Goal: Information Seeking & Learning: Learn about a topic

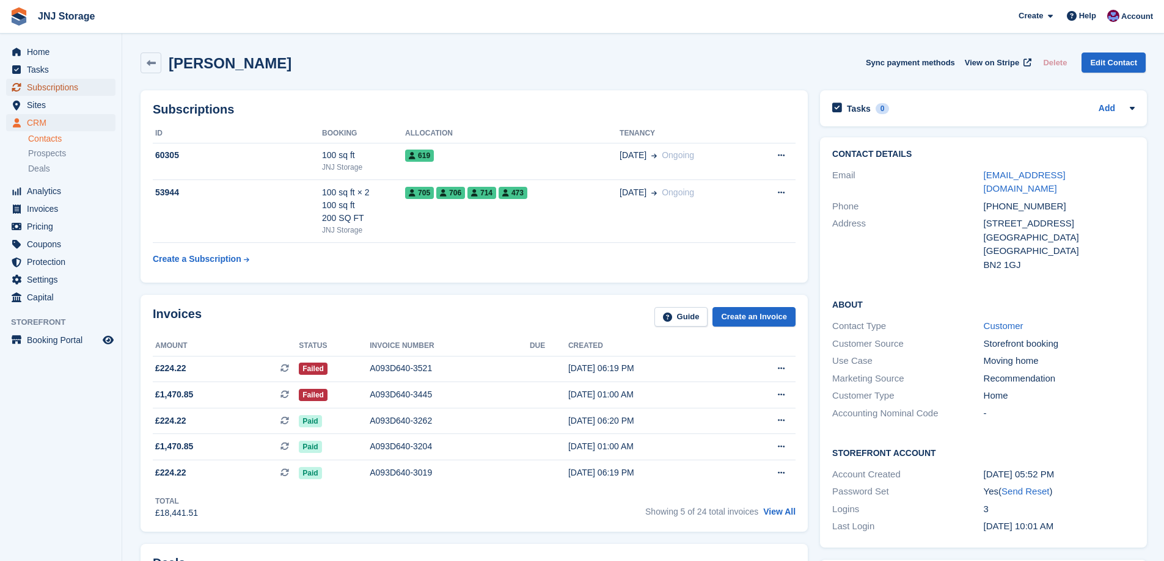
click at [56, 83] on span "Subscriptions" at bounding box center [63, 87] width 73 height 17
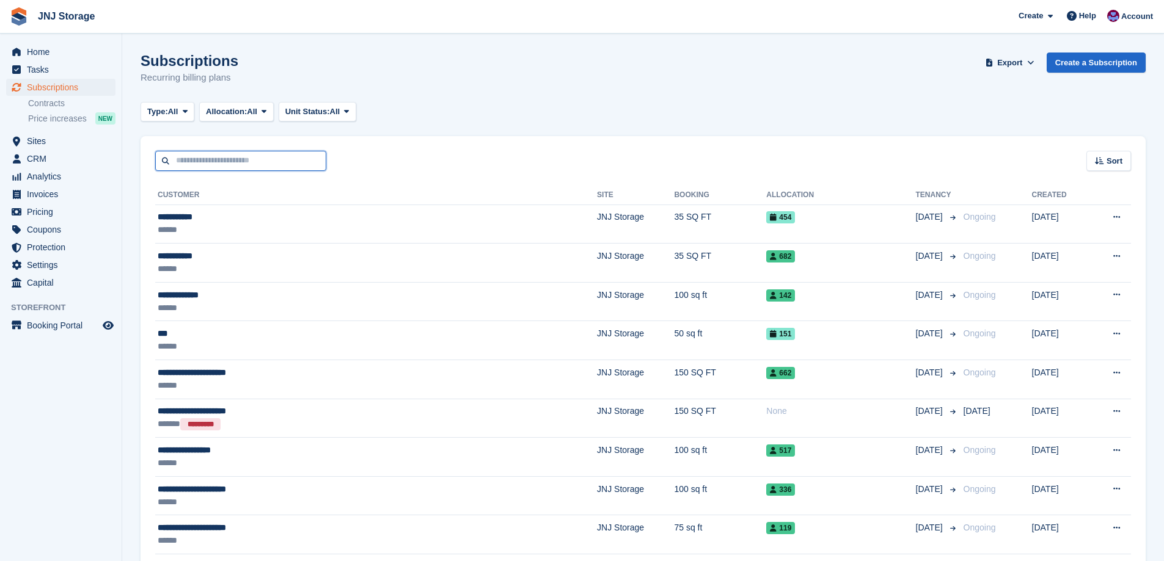
click at [194, 164] on input "text" at bounding box center [240, 161] width 171 height 20
type input "****"
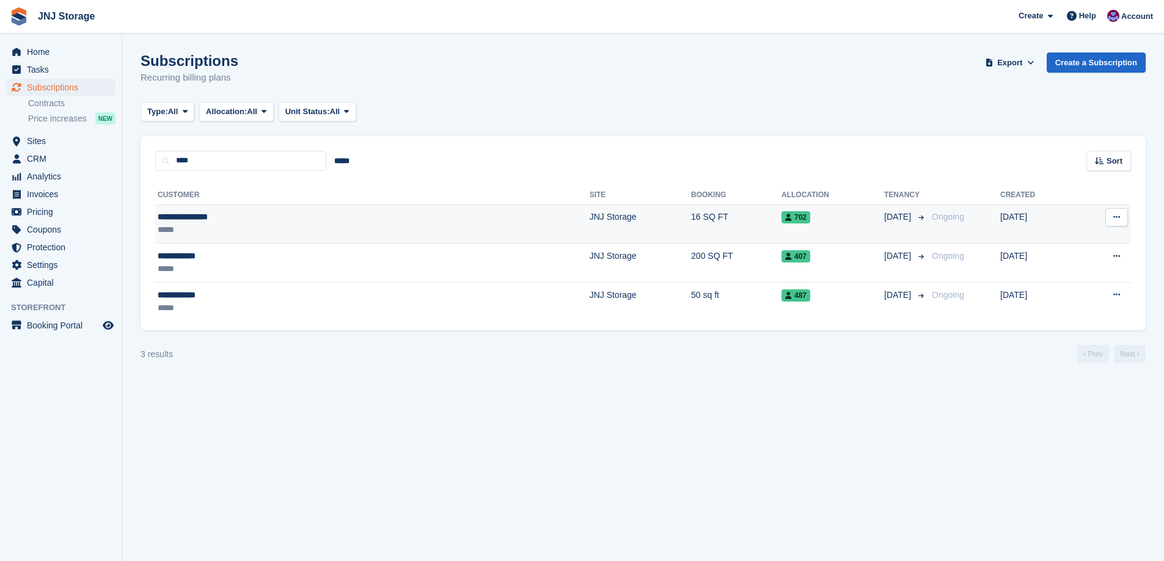
click at [271, 224] on div "*****" at bounding box center [257, 230] width 199 height 13
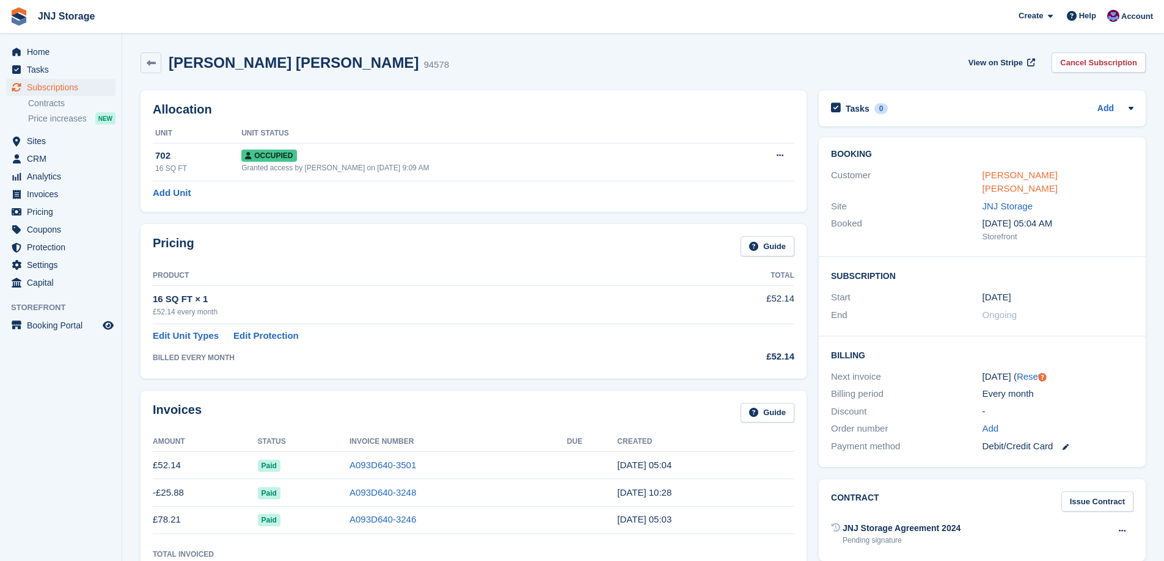
click at [995, 180] on link "[PERSON_NAME] [PERSON_NAME]" at bounding box center [1019, 182] width 75 height 24
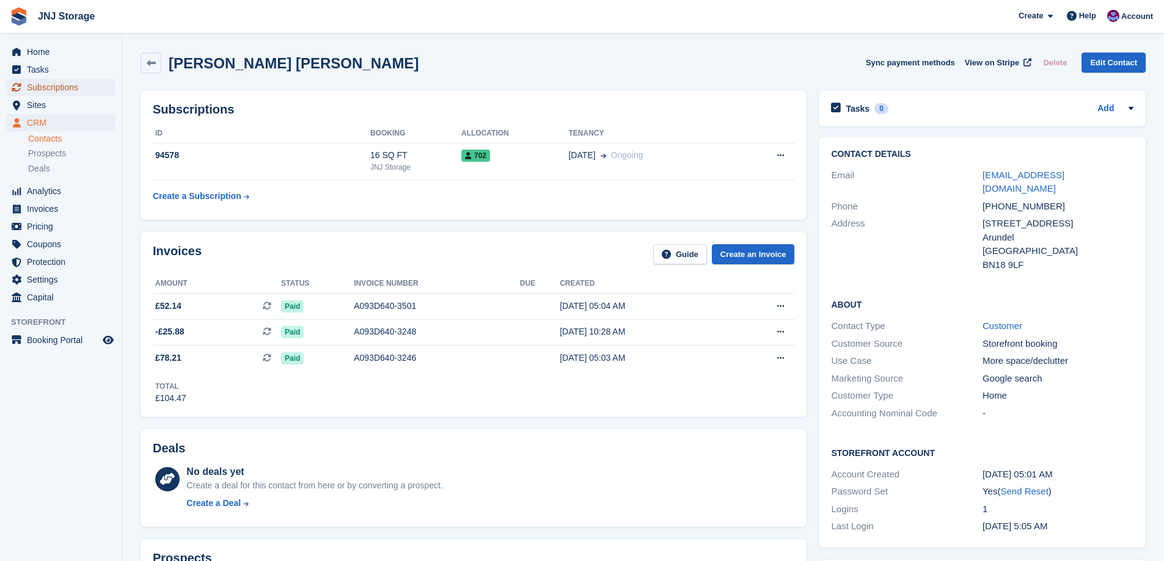
click at [62, 91] on span "Subscriptions" at bounding box center [63, 87] width 73 height 17
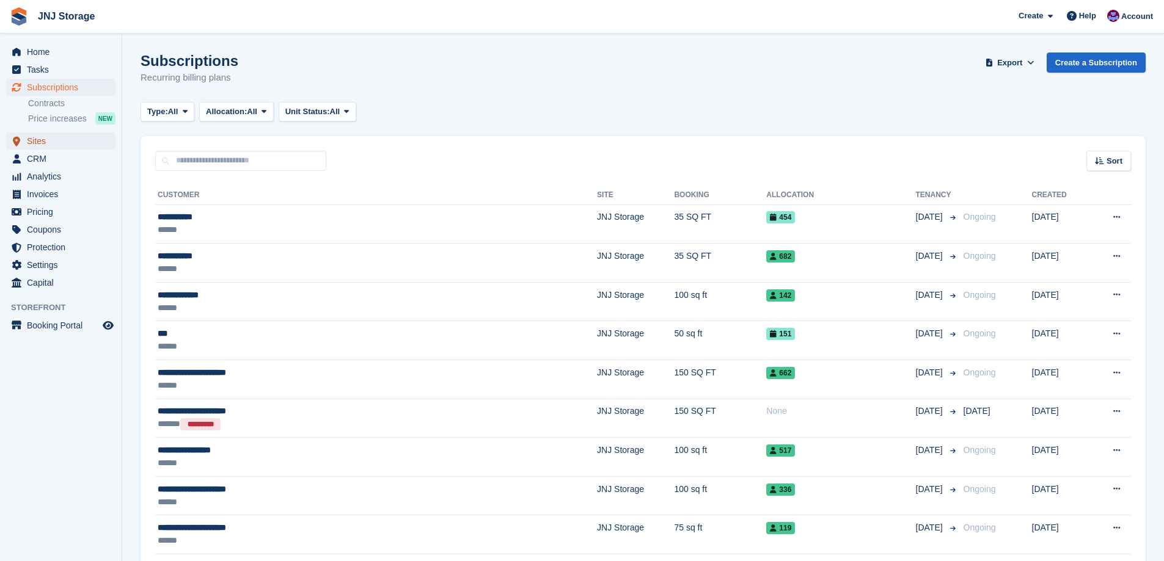
click at [28, 140] on span "Sites" at bounding box center [63, 141] width 73 height 17
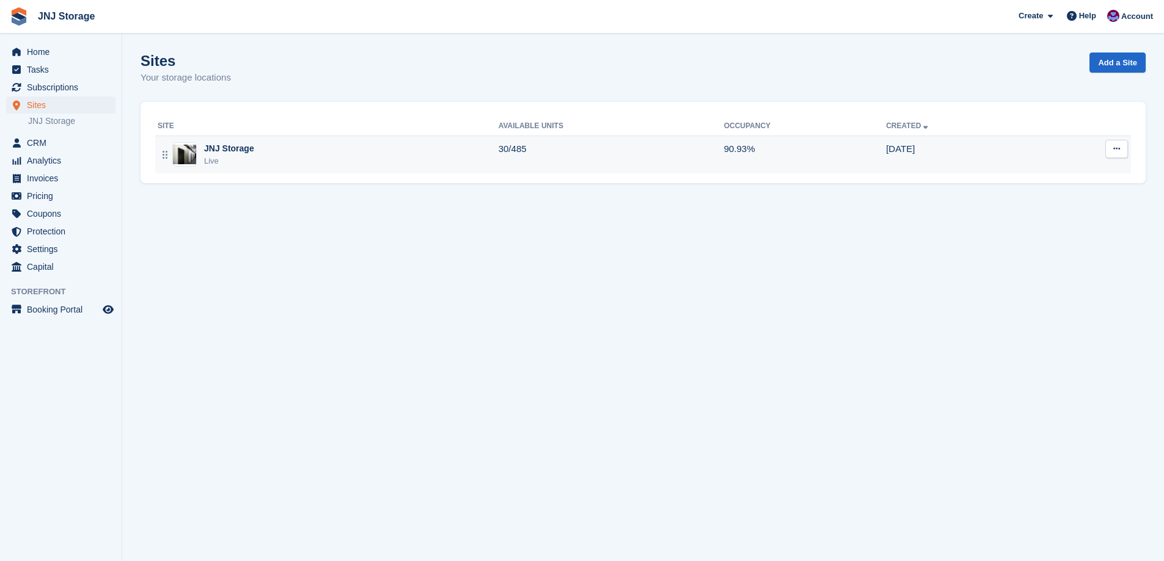
click at [289, 148] on div "JNJ Storage Live" at bounding box center [328, 154] width 341 height 25
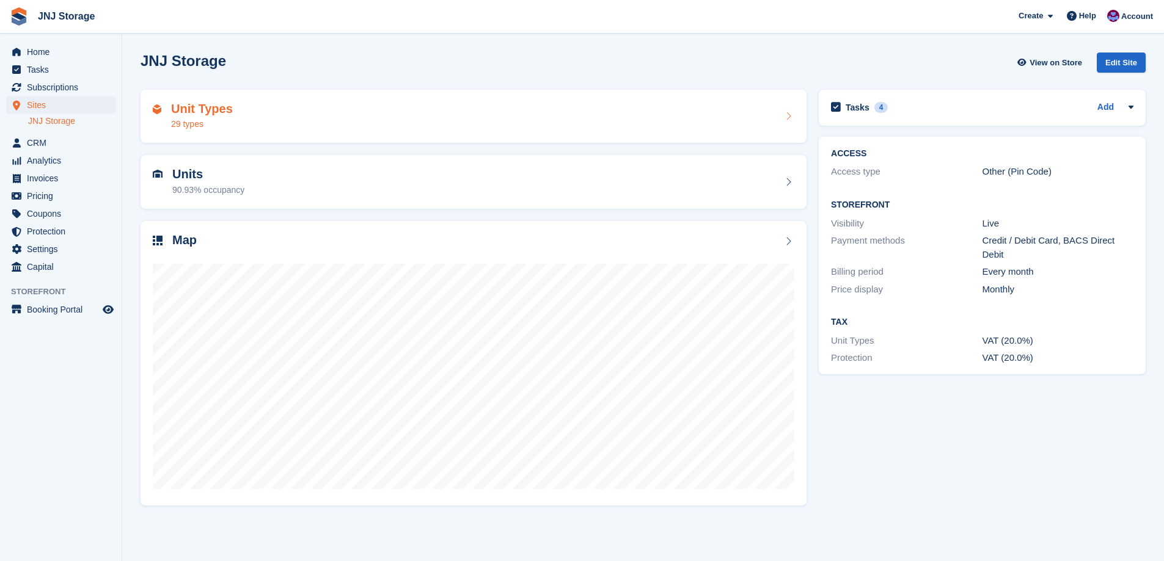
click at [309, 108] on div "Unit Types 29 types" at bounding box center [473, 116] width 641 height 29
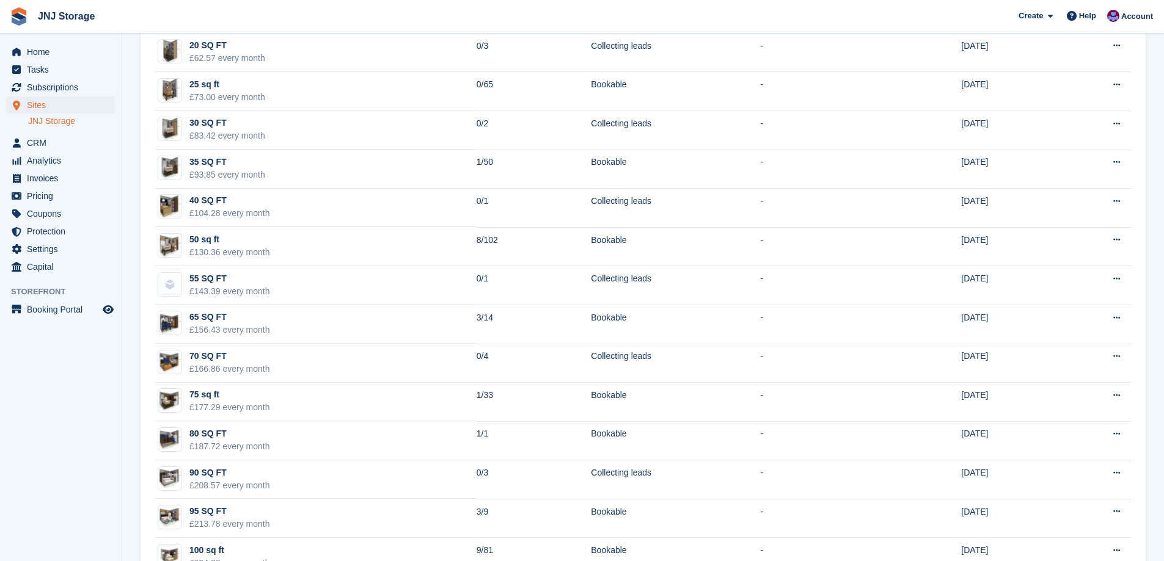
scroll to position [428, 0]
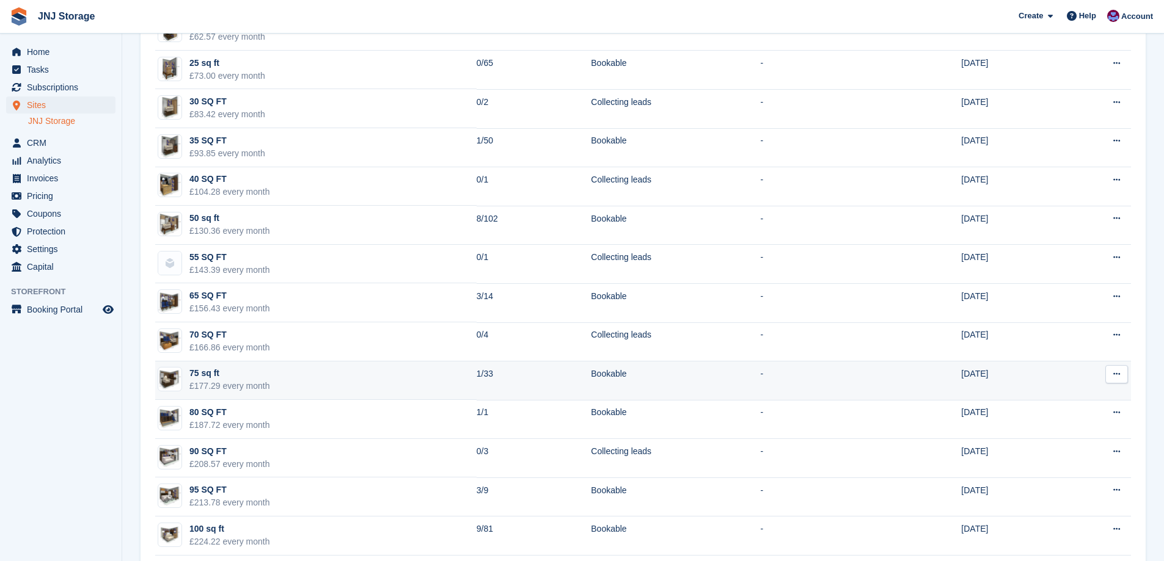
click at [439, 386] on td "75 sq ft £177.29 every month" at bounding box center [315, 381] width 321 height 39
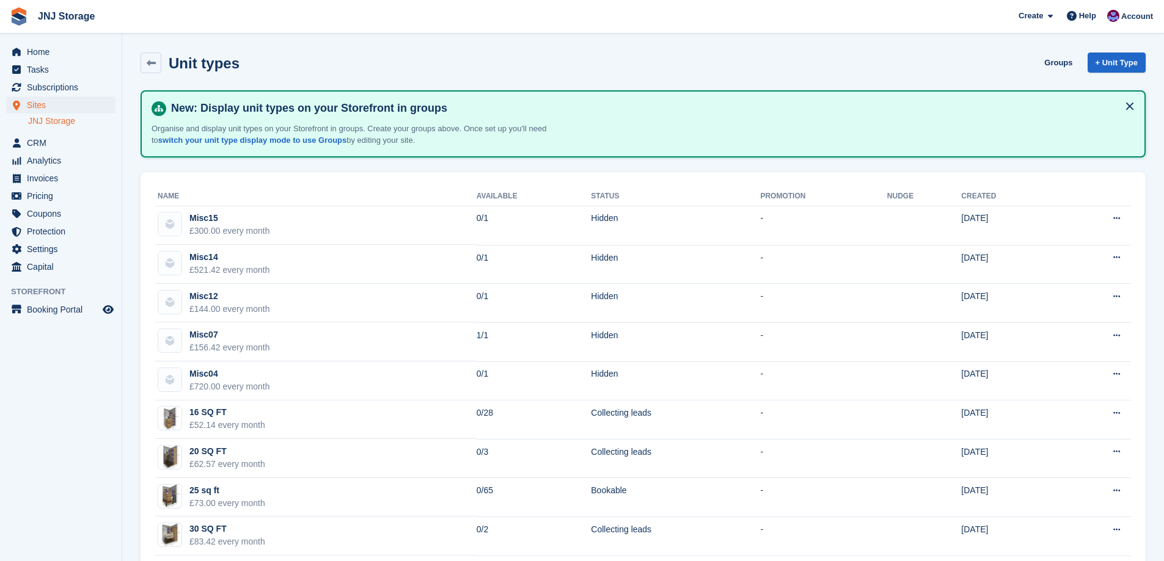
scroll to position [428, 0]
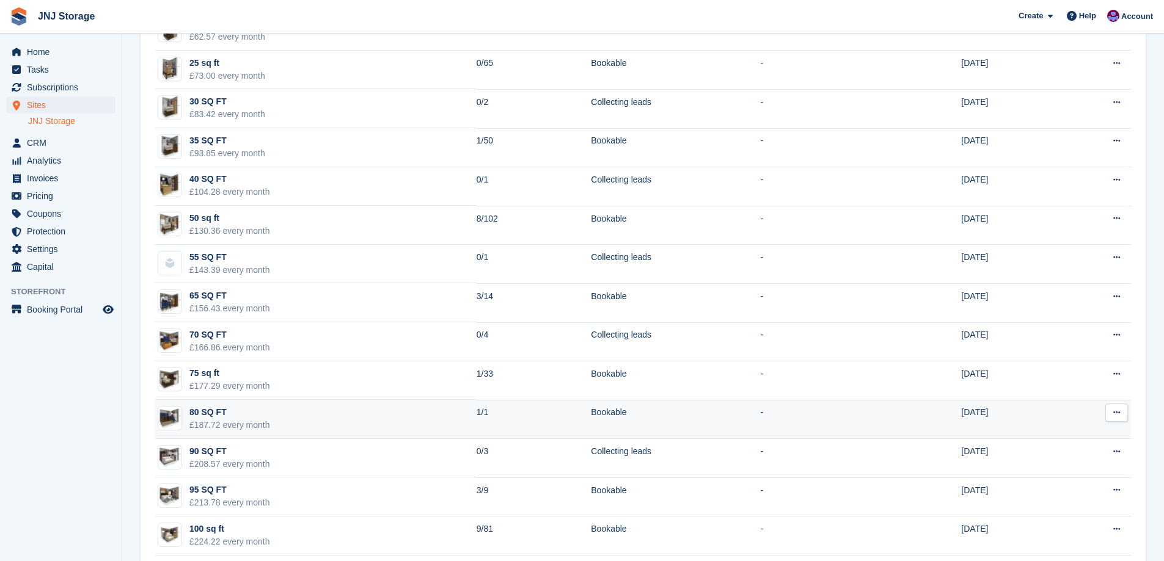
click at [410, 414] on td "80 SQ FT £187.72 every month" at bounding box center [315, 419] width 321 height 39
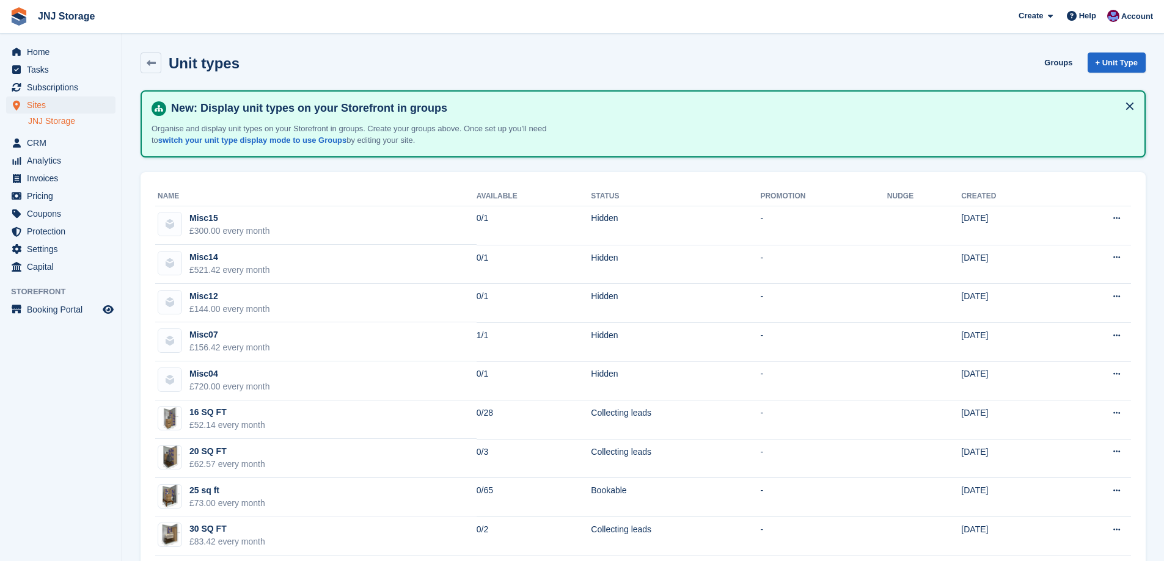
scroll to position [428, 0]
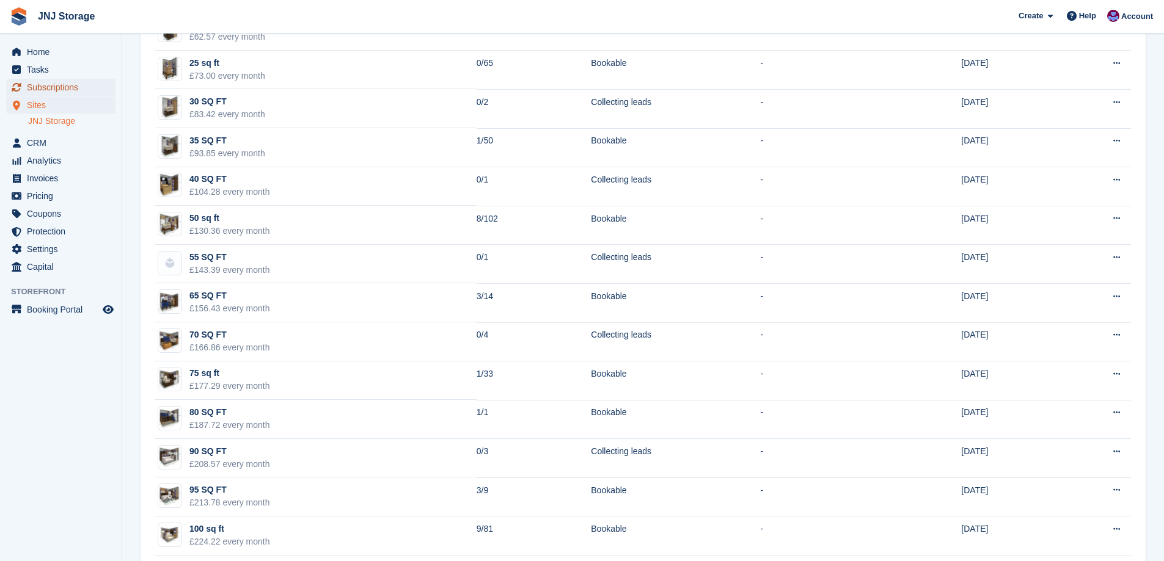
click at [53, 86] on span "Subscriptions" at bounding box center [63, 87] width 73 height 17
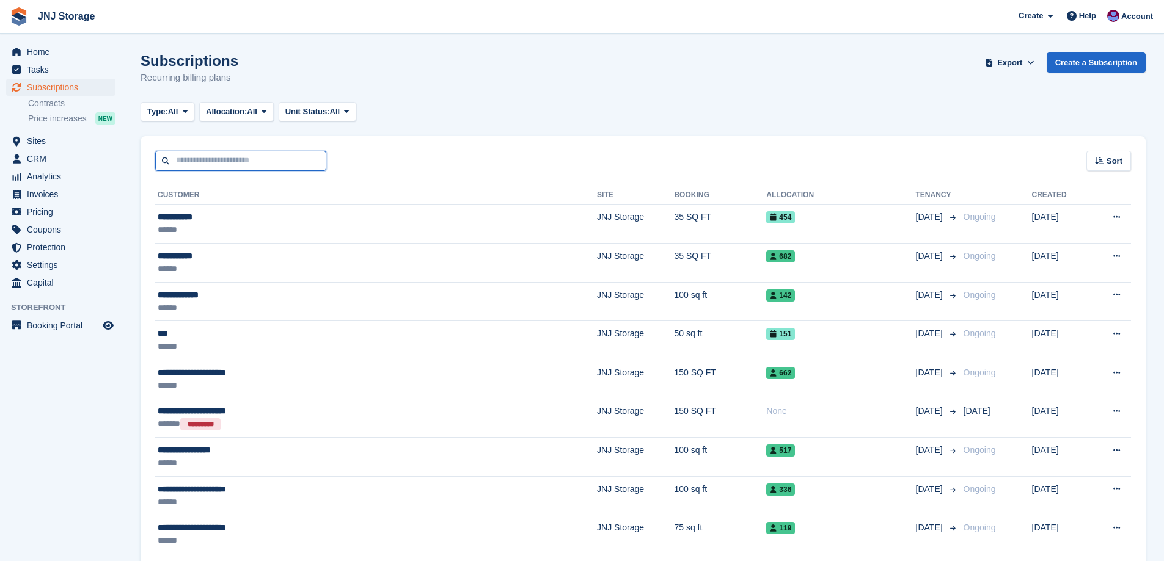
click at [258, 166] on input "text" at bounding box center [240, 161] width 171 height 20
type input "***"
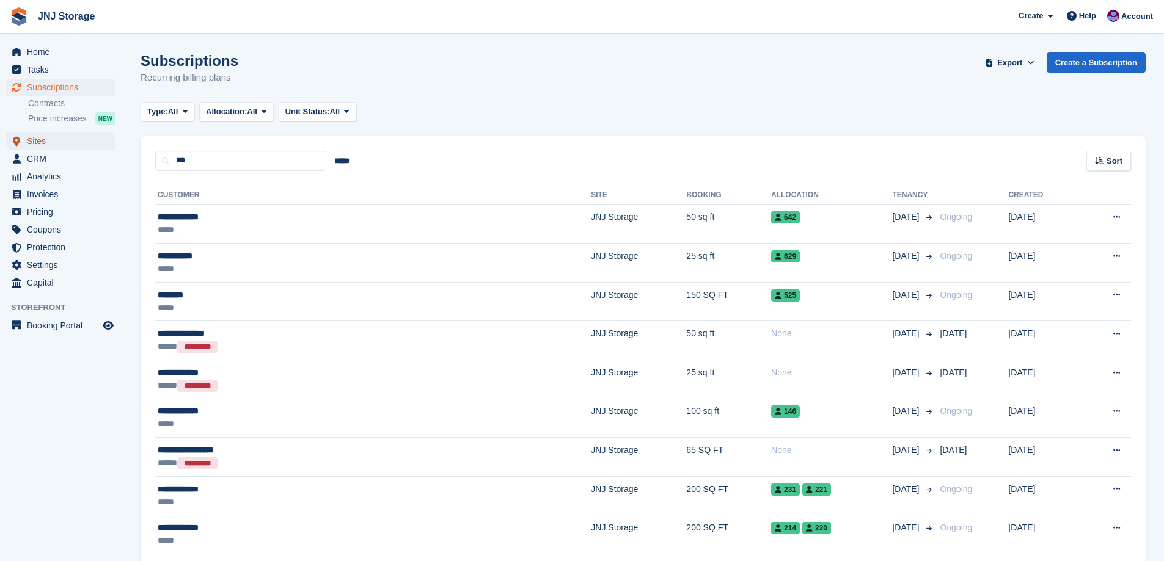
click at [47, 144] on span "Sites" at bounding box center [63, 141] width 73 height 17
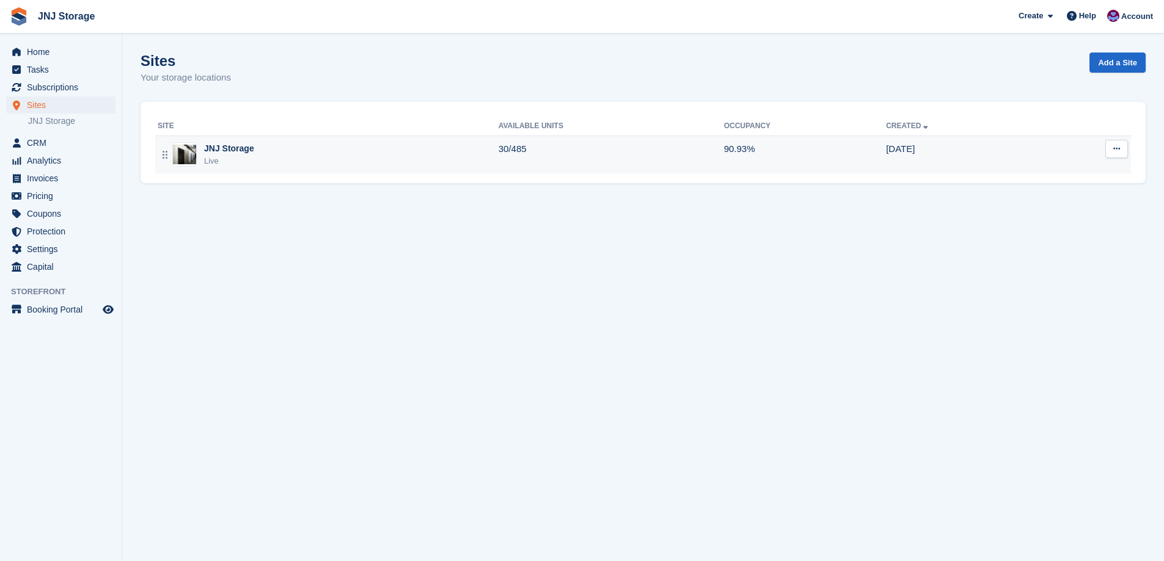
click at [313, 163] on div "JNJ Storage Live" at bounding box center [328, 154] width 341 height 25
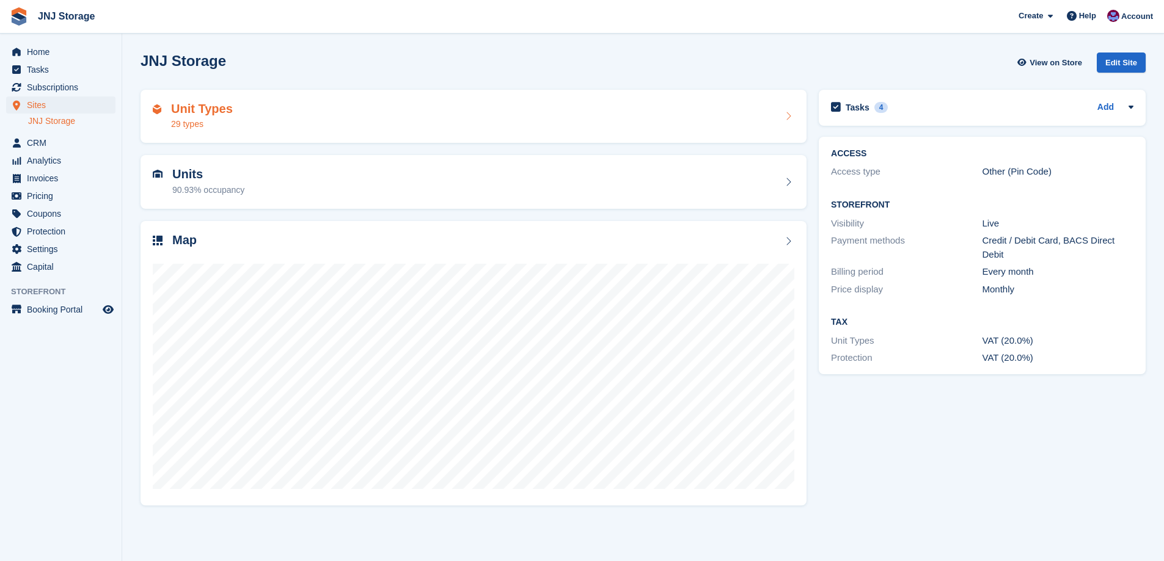
click at [308, 110] on div "Unit Types 29 types" at bounding box center [473, 116] width 641 height 29
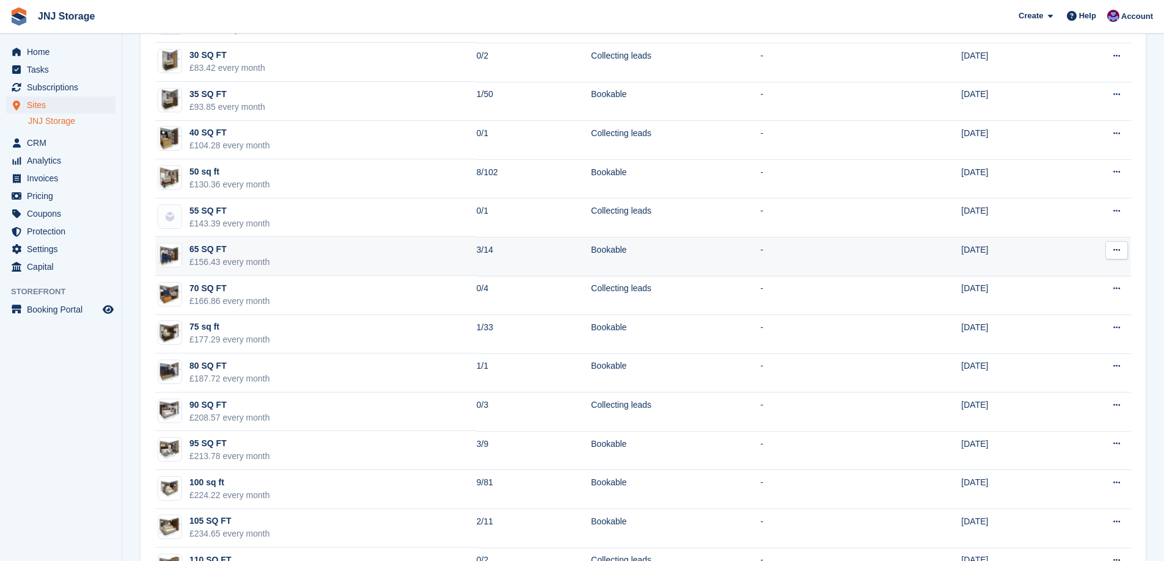
scroll to position [550, 0]
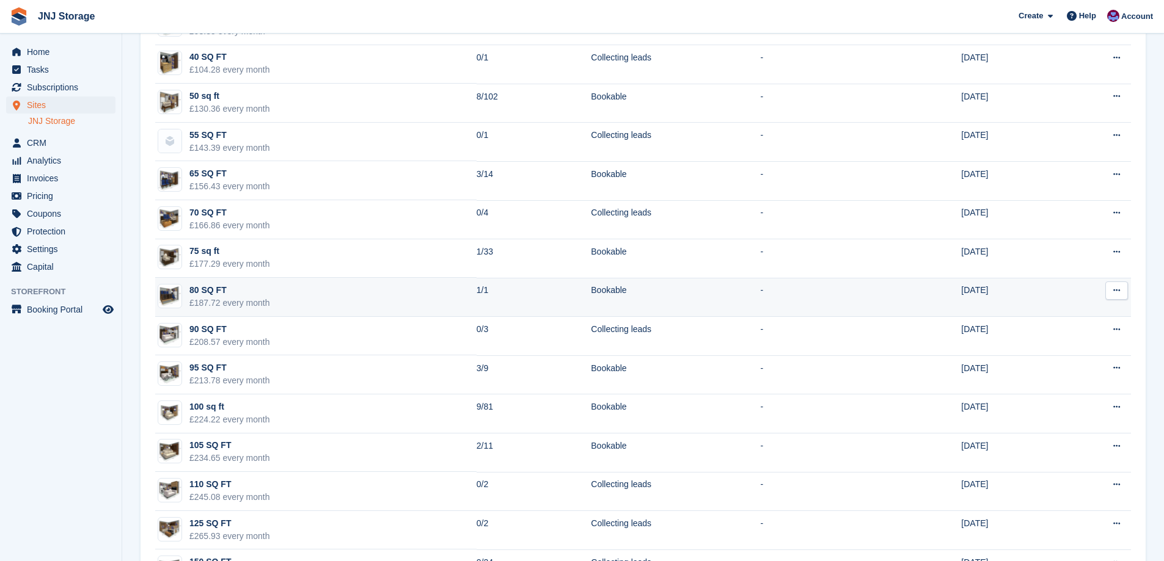
click at [359, 293] on td "80 SQ FT £187.72 every month" at bounding box center [315, 297] width 321 height 39
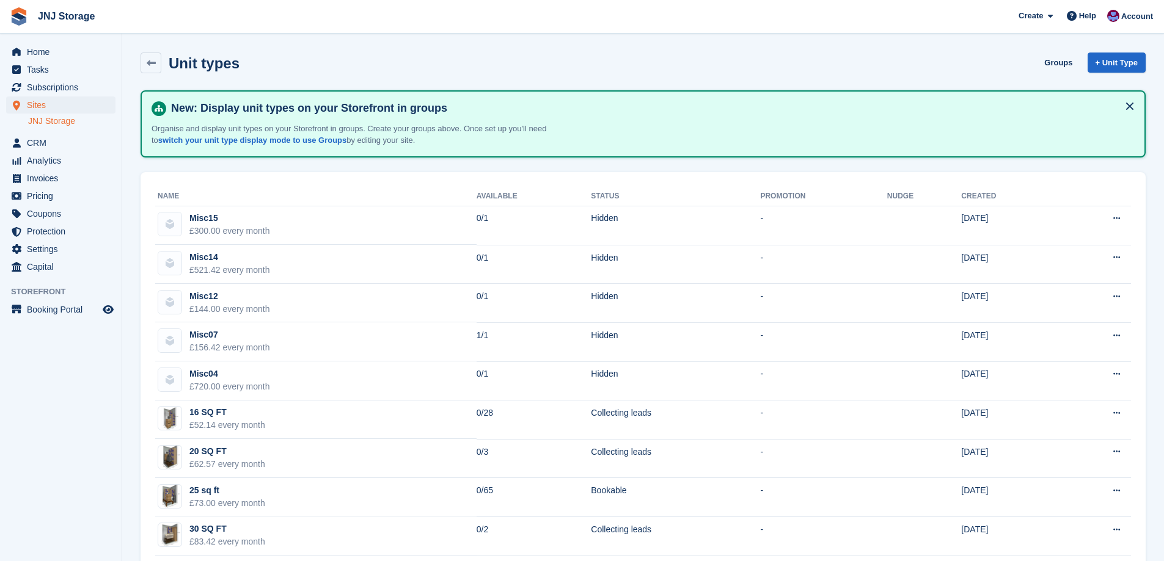
scroll to position [550, 0]
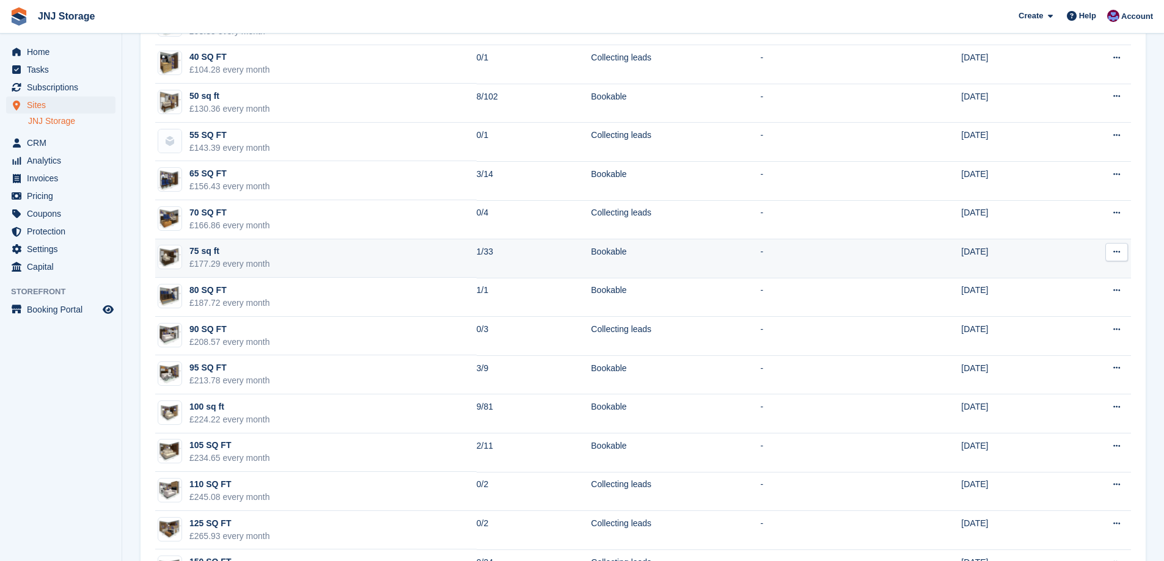
click at [288, 255] on td "75 sq ft £177.29 every month" at bounding box center [315, 258] width 321 height 39
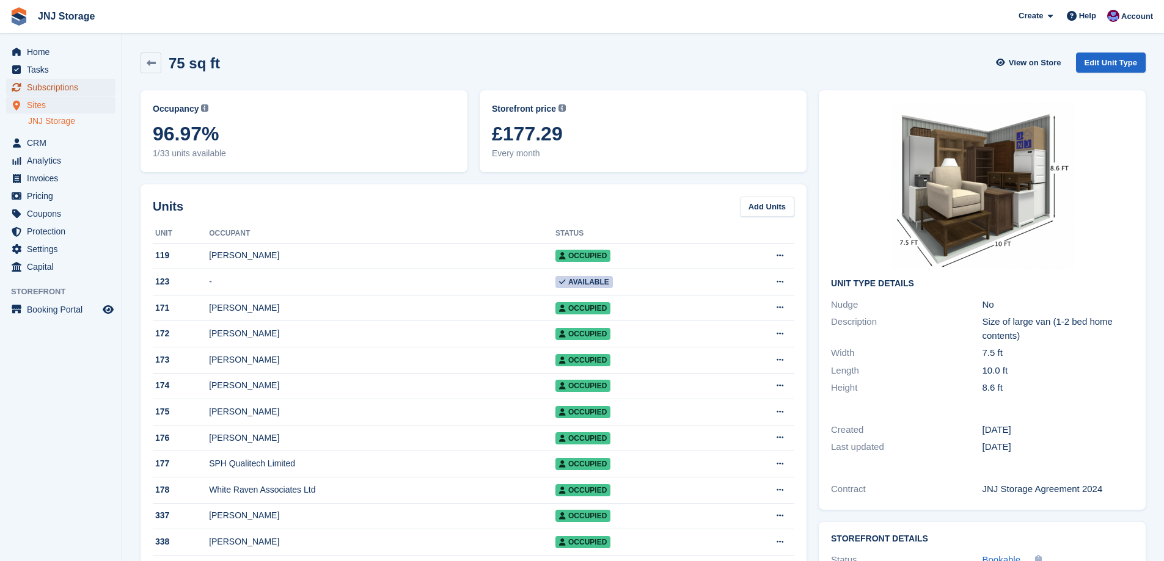
click at [87, 86] on span "Subscriptions" at bounding box center [63, 87] width 73 height 17
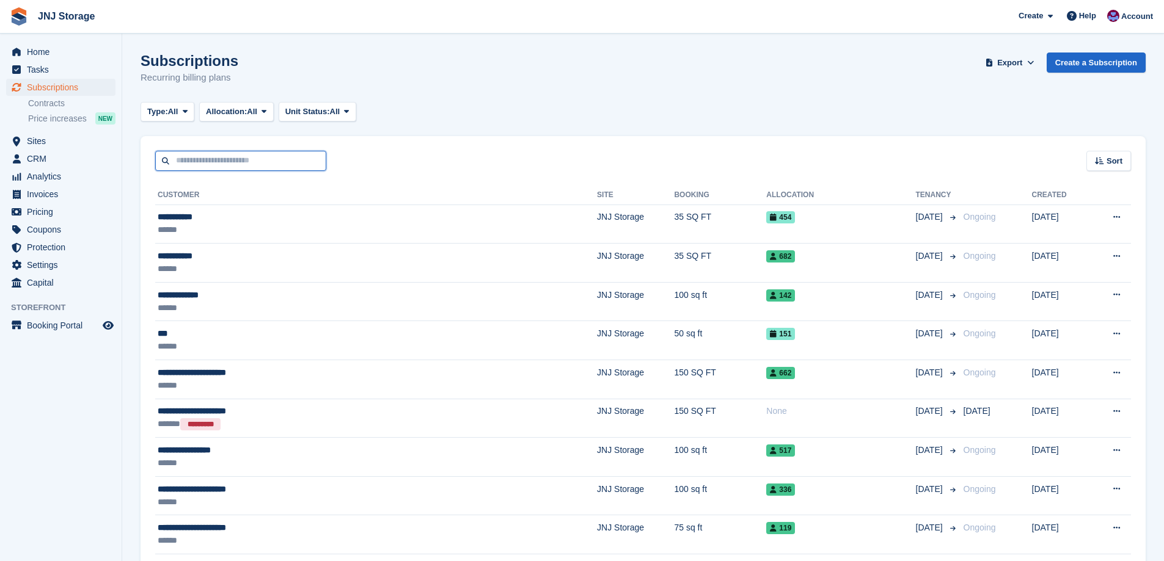
click at [246, 154] on input "text" at bounding box center [240, 161] width 171 height 20
type input "****"
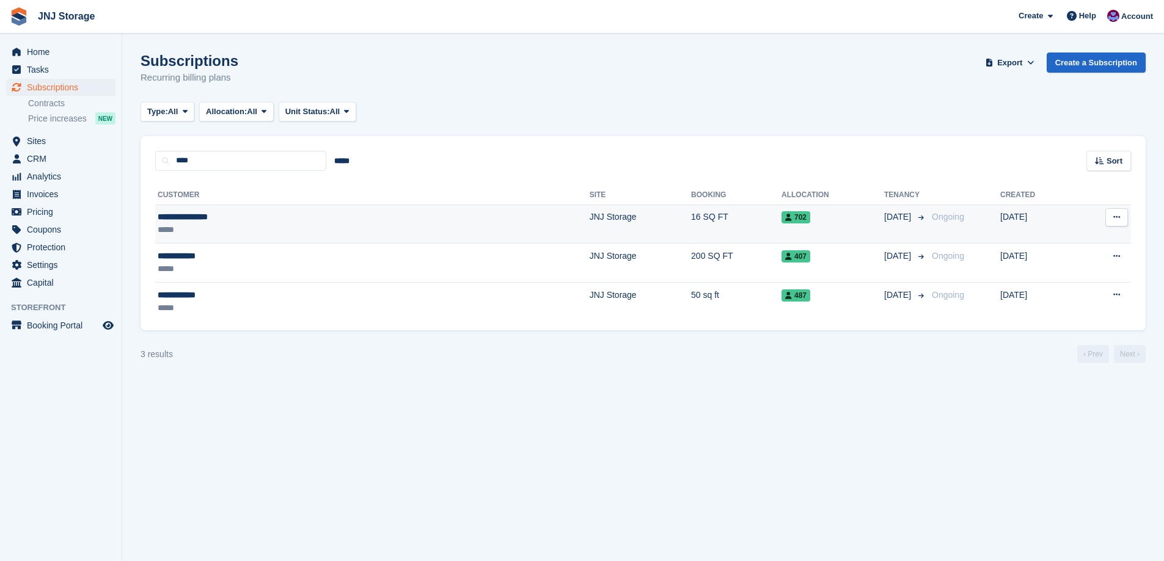
click at [268, 228] on div "*****" at bounding box center [257, 230] width 199 height 13
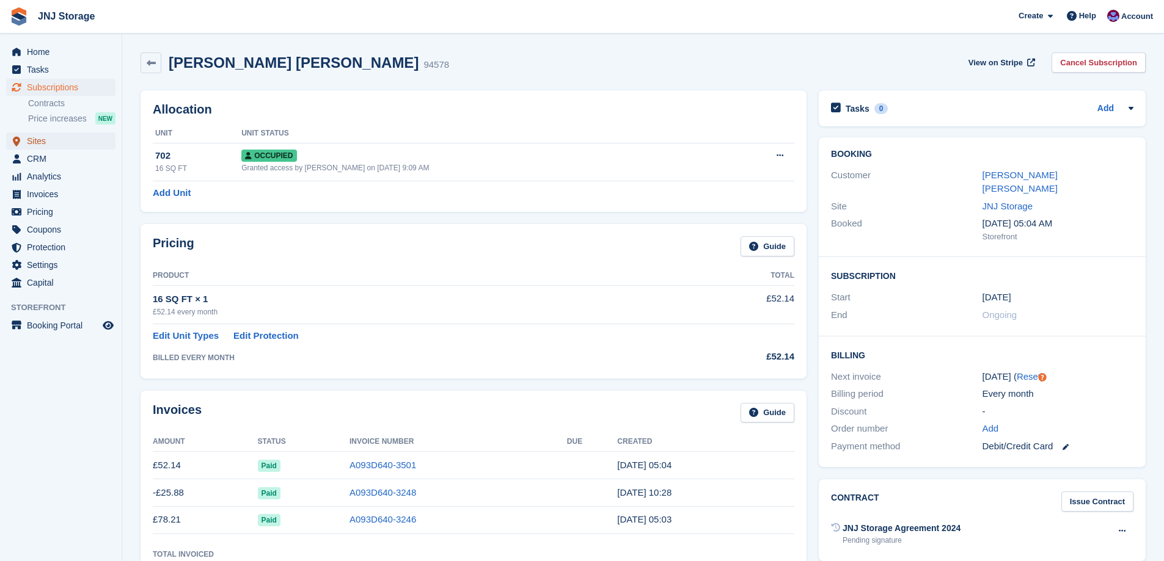
click at [50, 136] on span "Sites" at bounding box center [63, 141] width 73 height 17
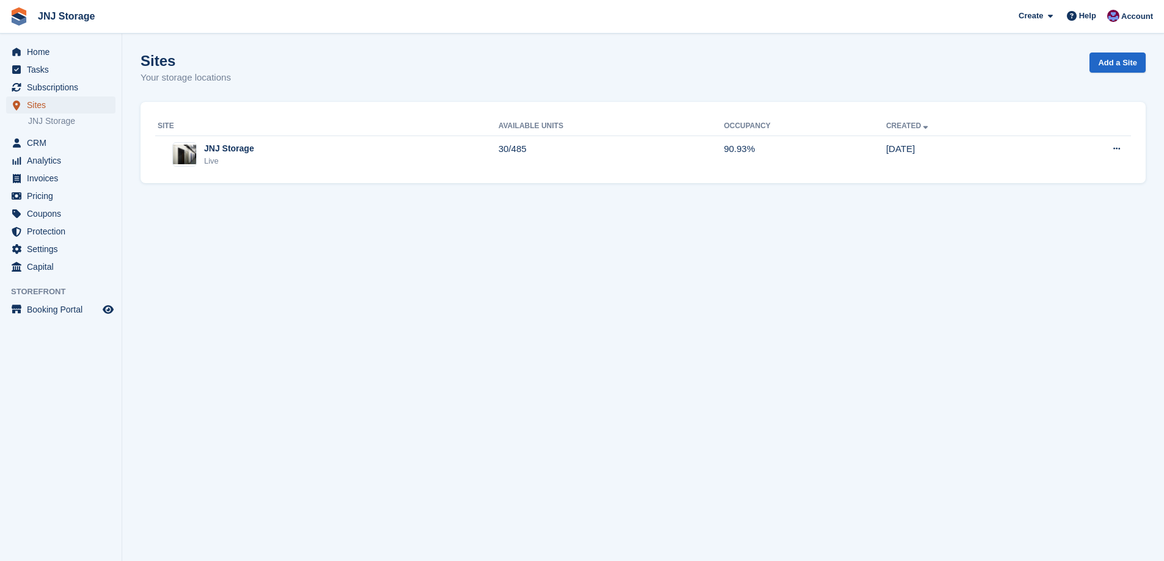
click at [43, 102] on span "Sites" at bounding box center [63, 105] width 73 height 17
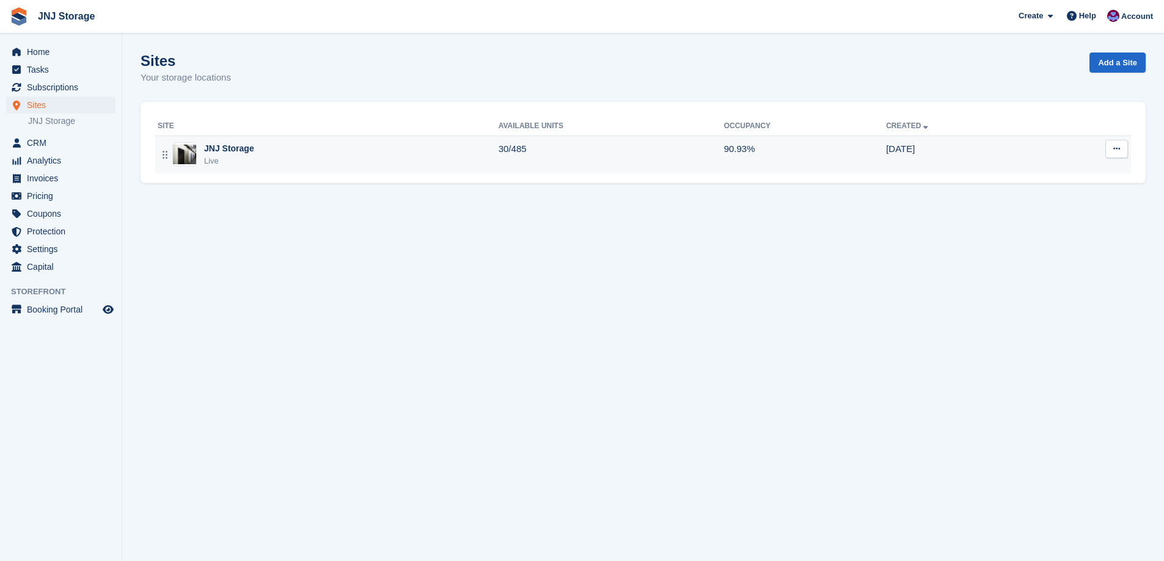
click at [357, 148] on div "JNJ Storage Live" at bounding box center [328, 154] width 341 height 25
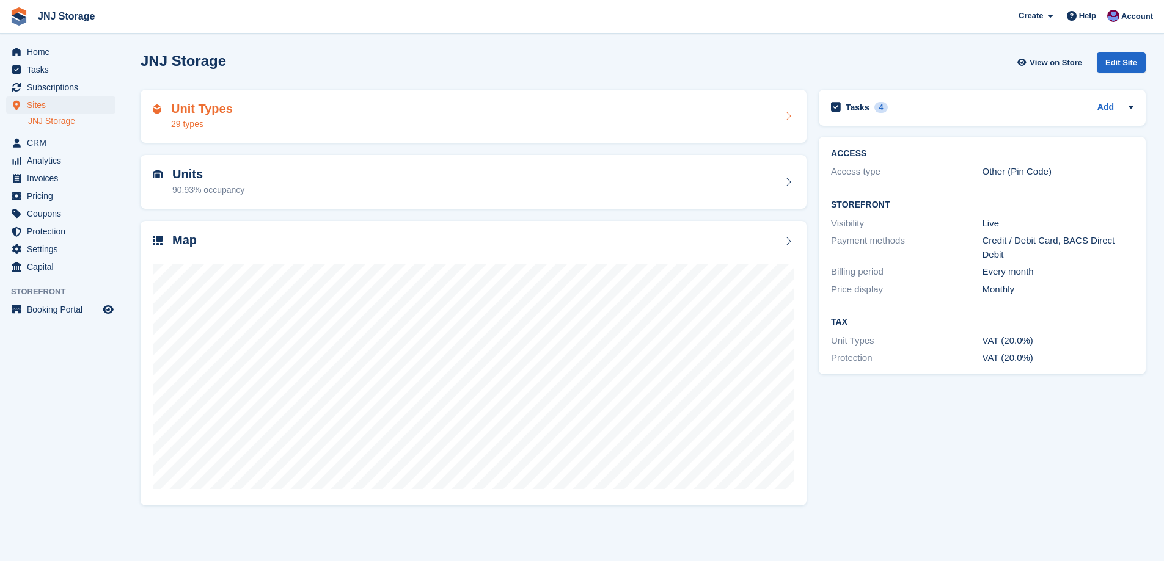
click at [318, 117] on div "Unit Types 29 types" at bounding box center [473, 116] width 641 height 29
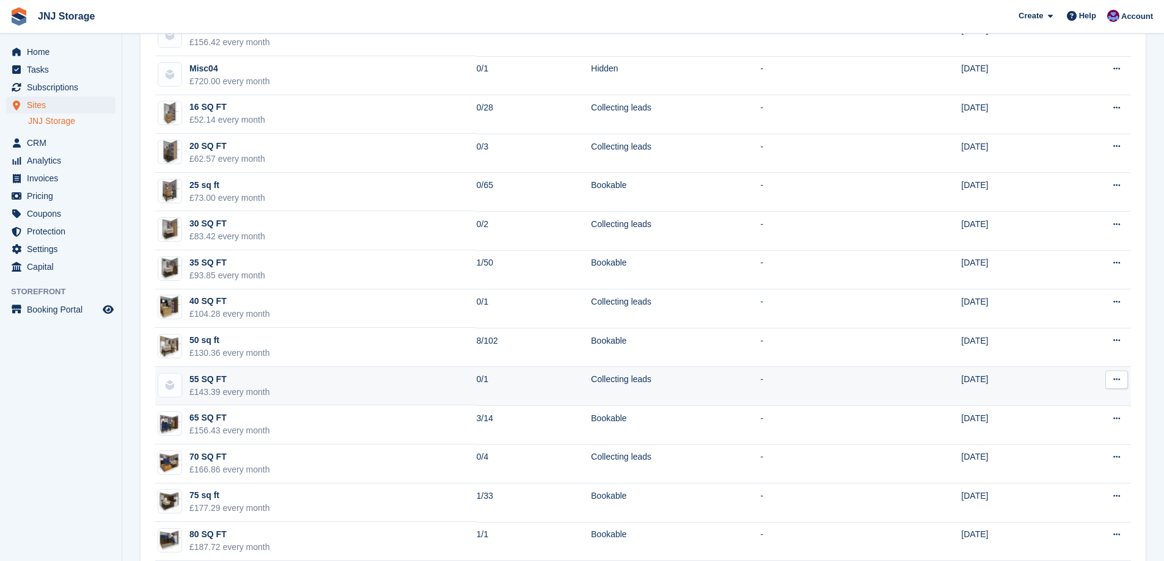
scroll to position [367, 0]
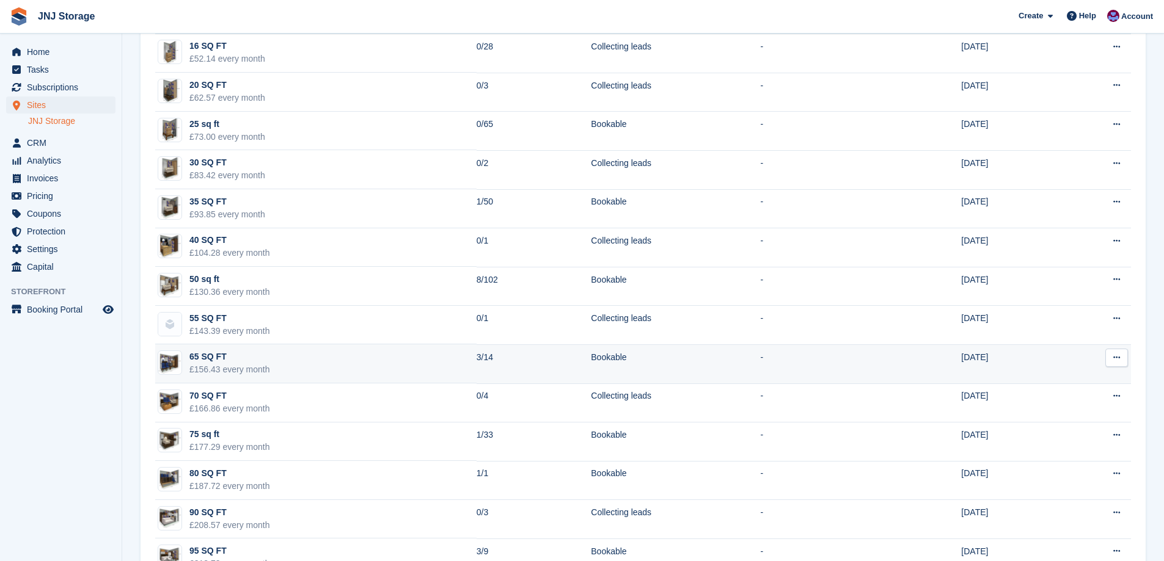
click at [343, 360] on td "65 SQ FT £156.43 every month" at bounding box center [315, 364] width 321 height 39
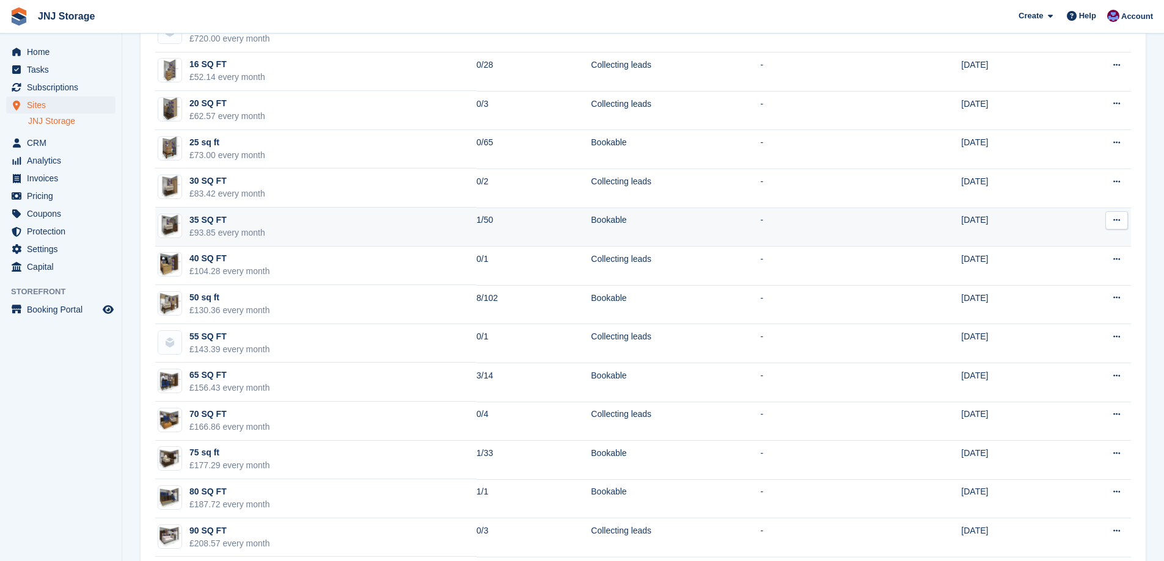
scroll to position [367, 0]
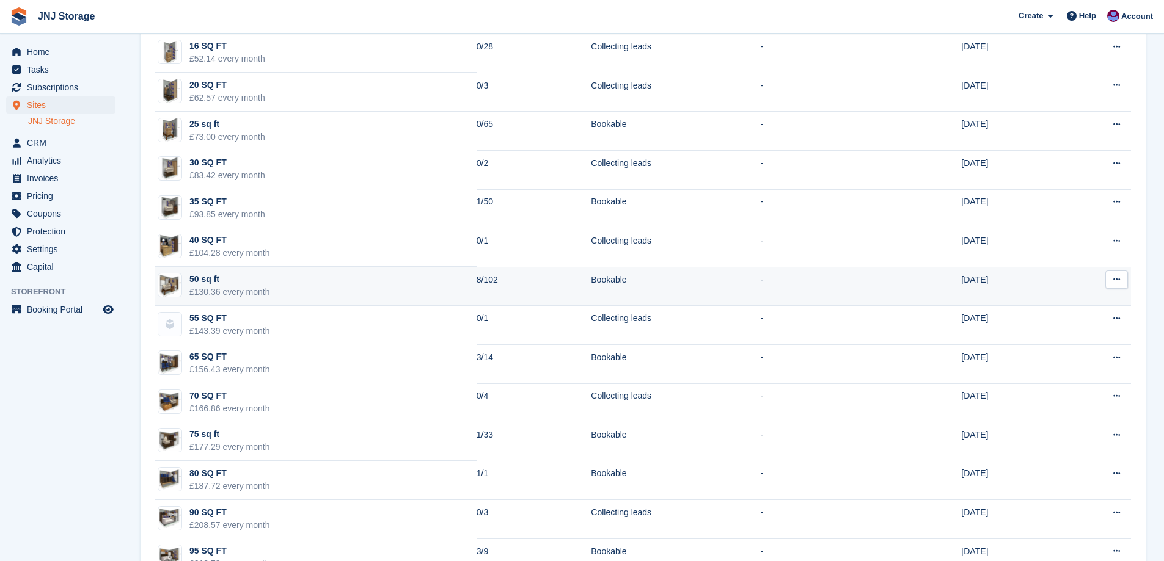
click at [348, 287] on td "50 sq ft £130.36 every month" at bounding box center [315, 286] width 321 height 39
